Goal: Information Seeking & Learning: Learn about a topic

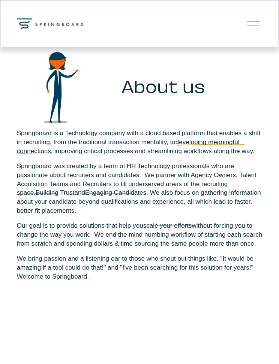
click at [257, 21] on div at bounding box center [252, 21] width 13 height 0
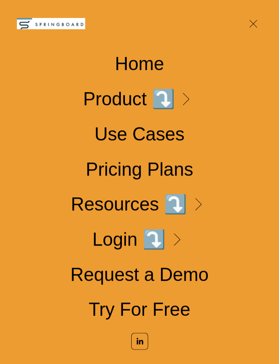
click at [182, 169] on link "Pricing Plans" at bounding box center [139, 169] width 107 height 18
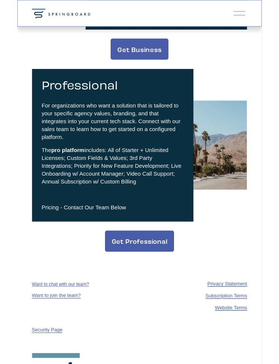
scroll to position [374, 0]
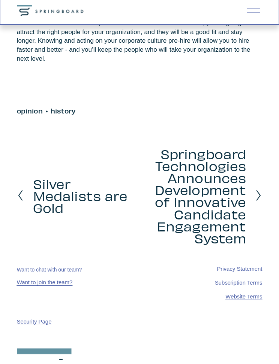
scroll to position [1347, 0]
